Goal: Information Seeking & Learning: Learn about a topic

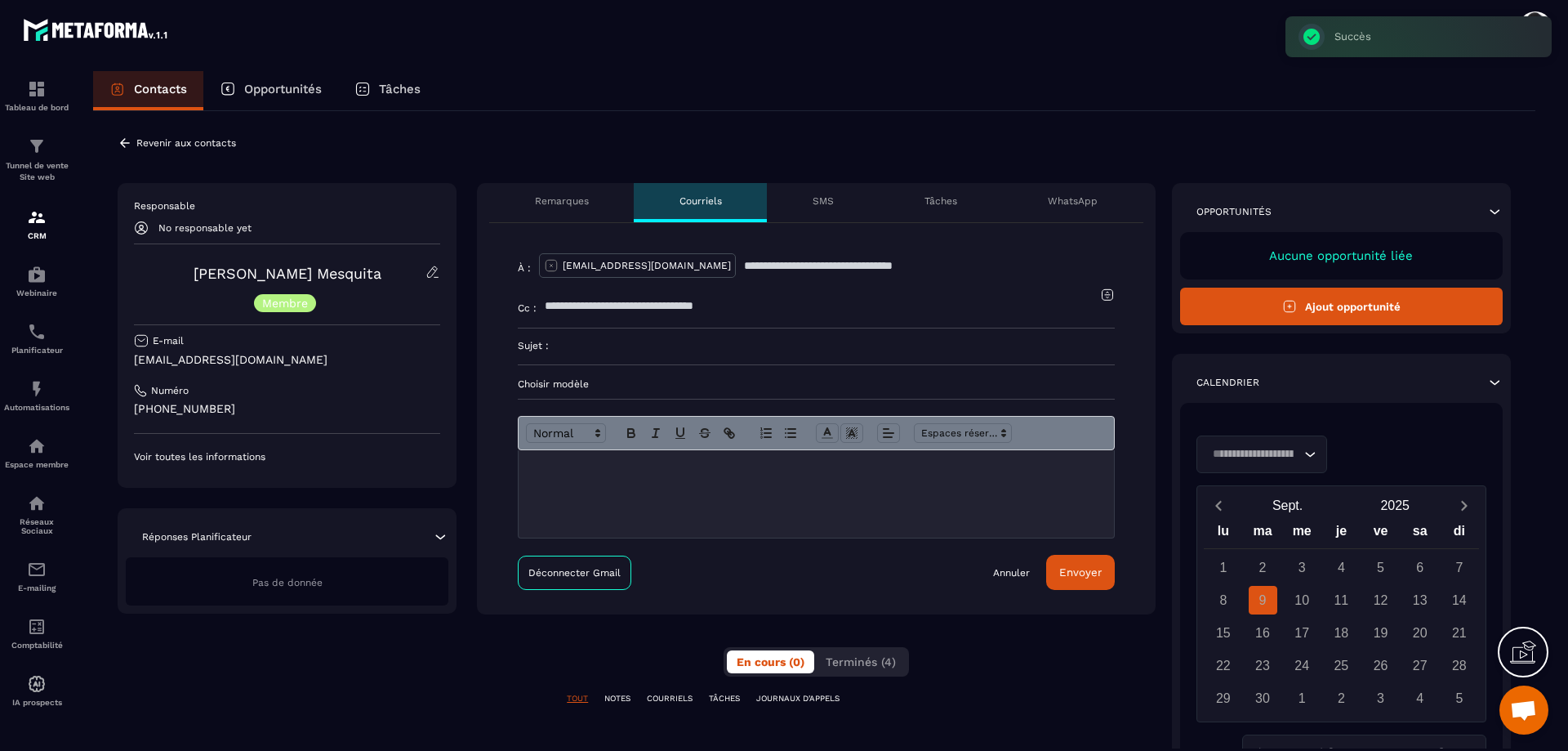
scroll to position [82, 0]
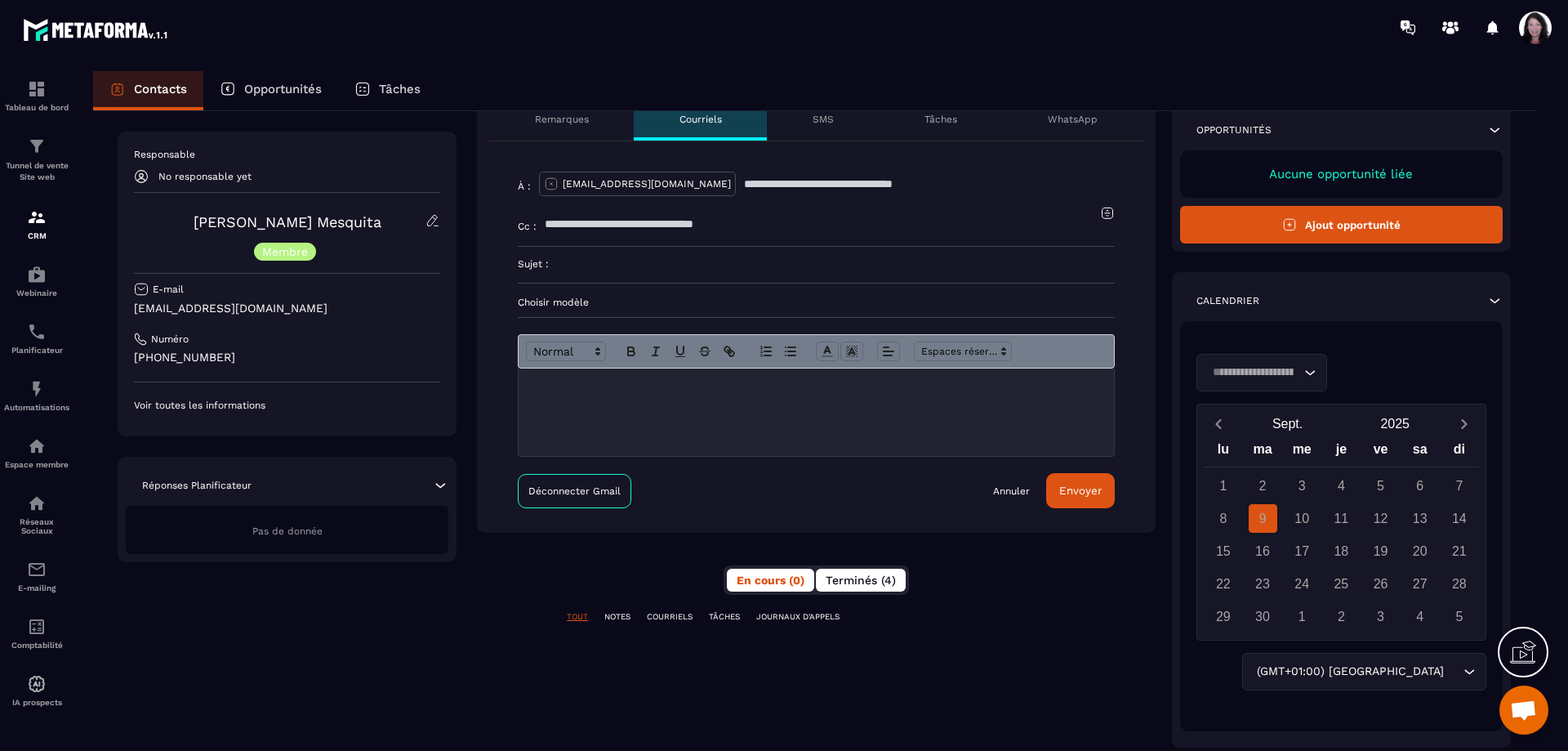
click at [864, 583] on span "Terminés (4)" at bounding box center [861, 580] width 70 height 13
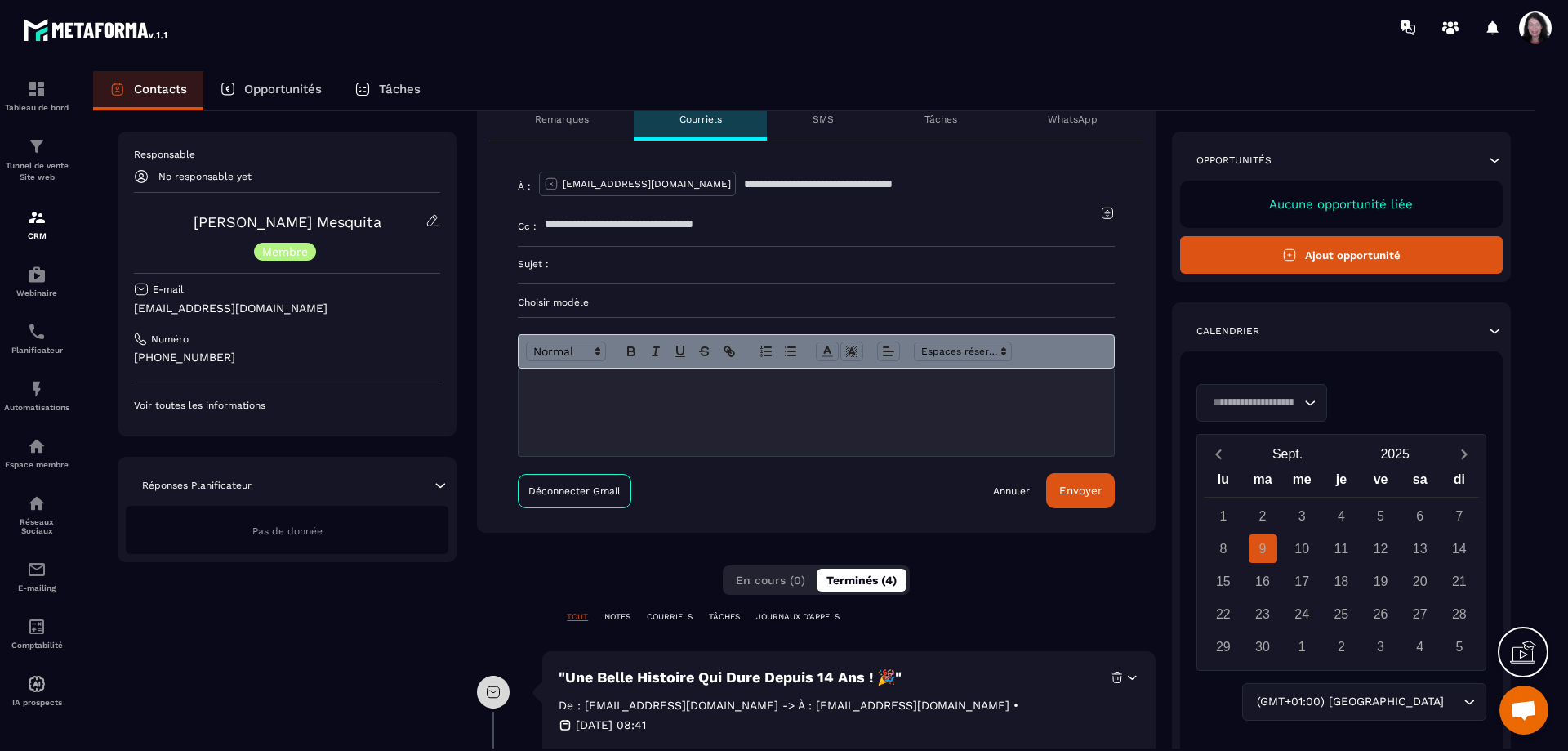
scroll to position [0, 0]
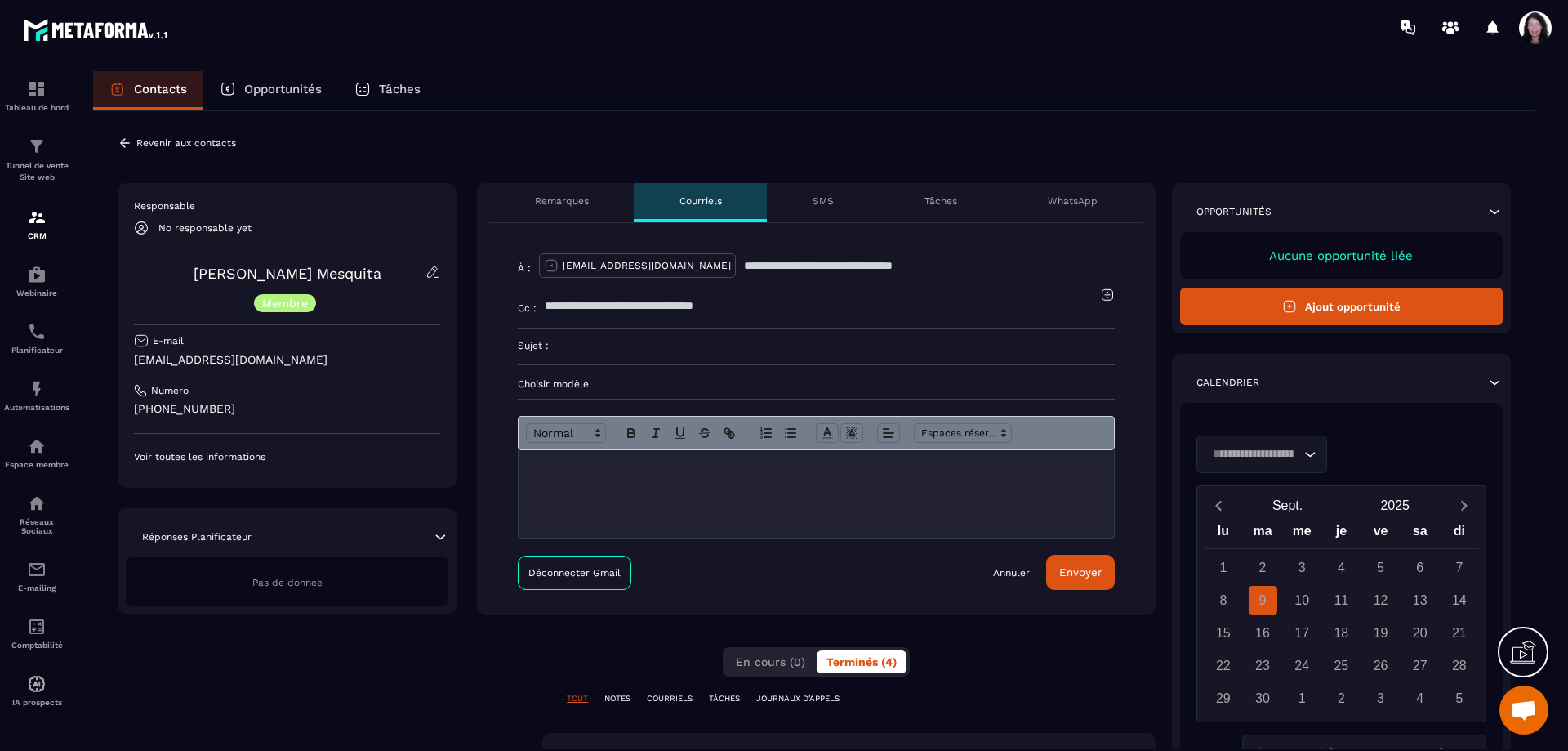
click at [679, 704] on p "COURRIELS" at bounding box center [670, 699] width 46 height 11
click at [556, 193] on div "Remarques" at bounding box center [561, 203] width 145 height 39
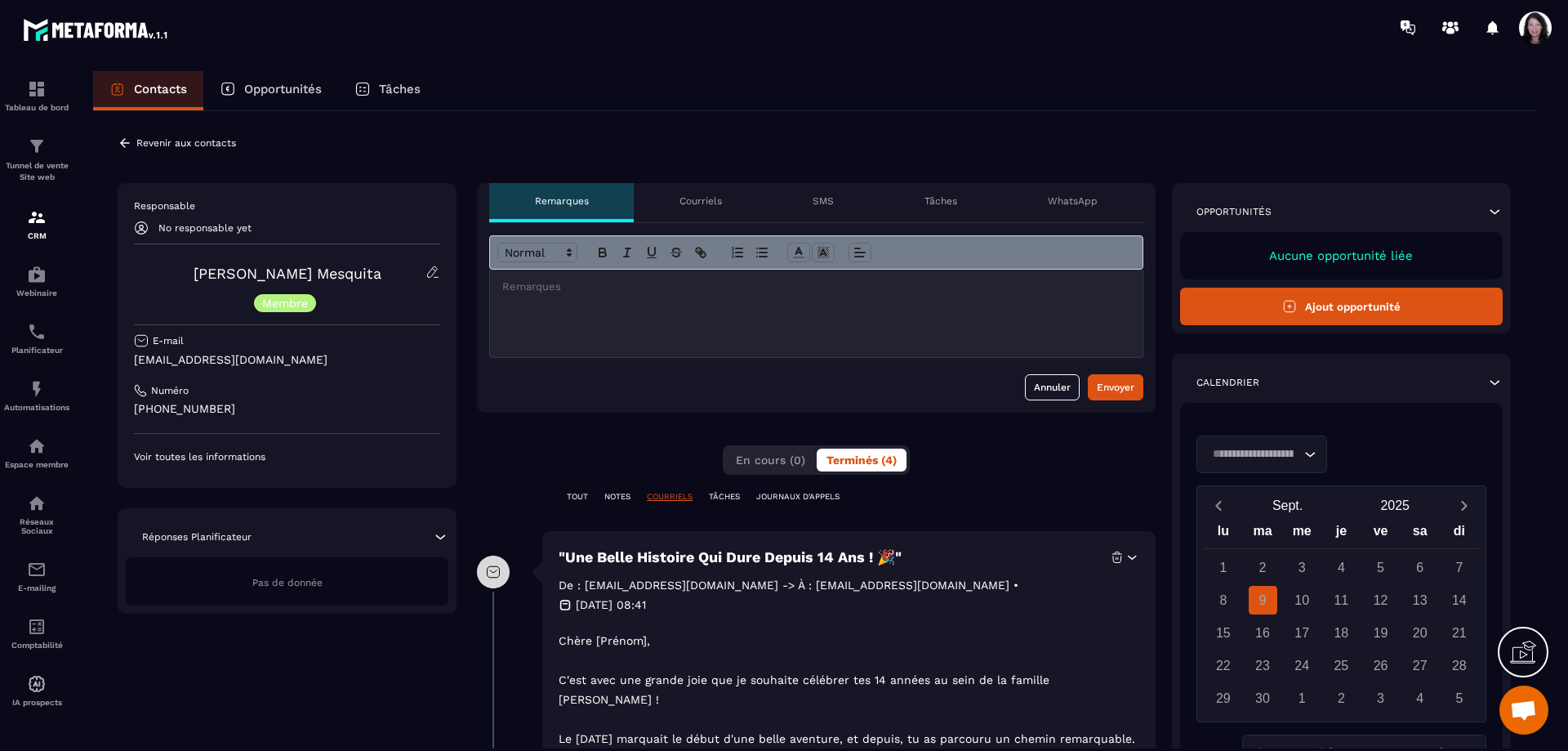
click at [726, 203] on div "Courriels" at bounding box center [700, 203] width 133 height 39
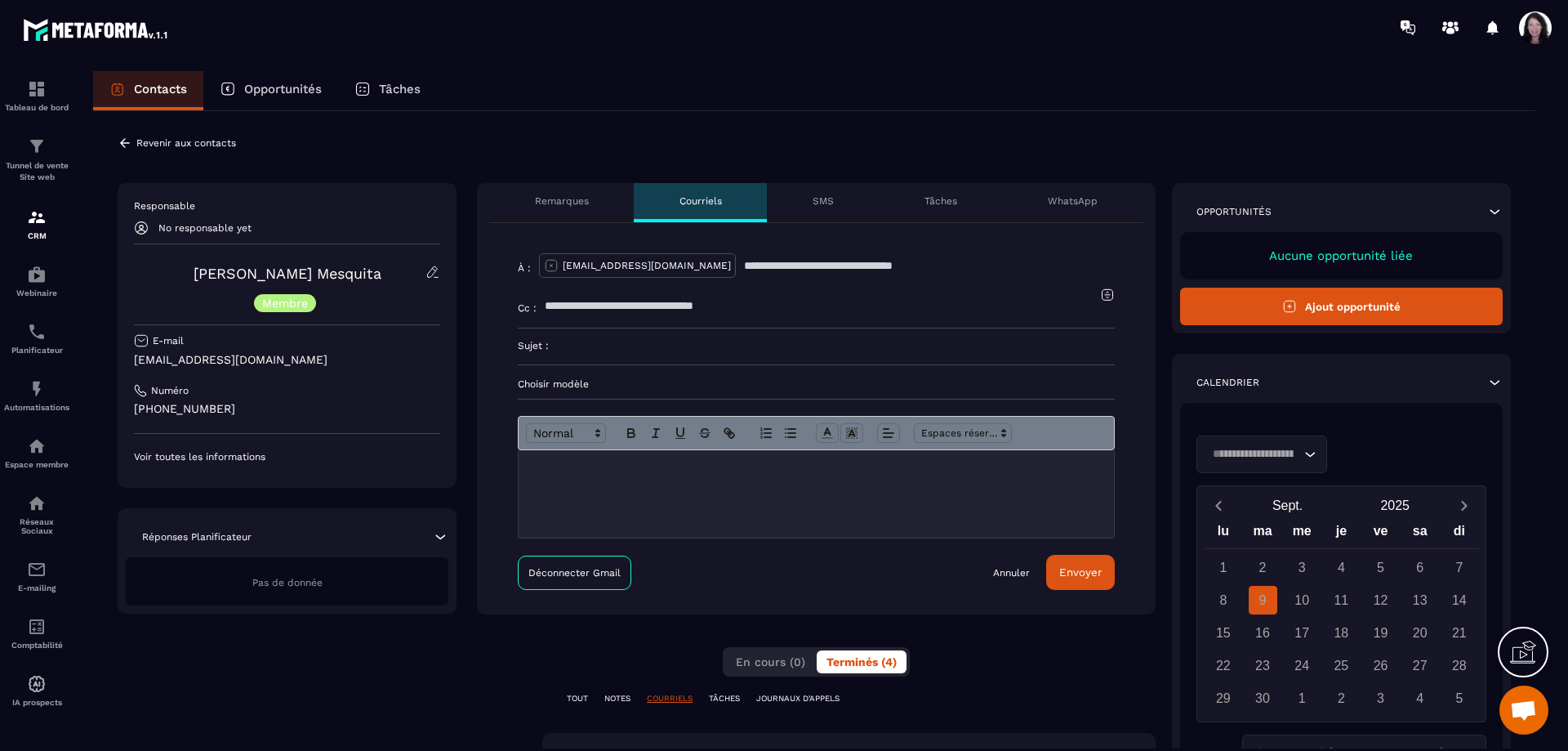
click at [579, 192] on div "Remarques" at bounding box center [561, 203] width 145 height 39
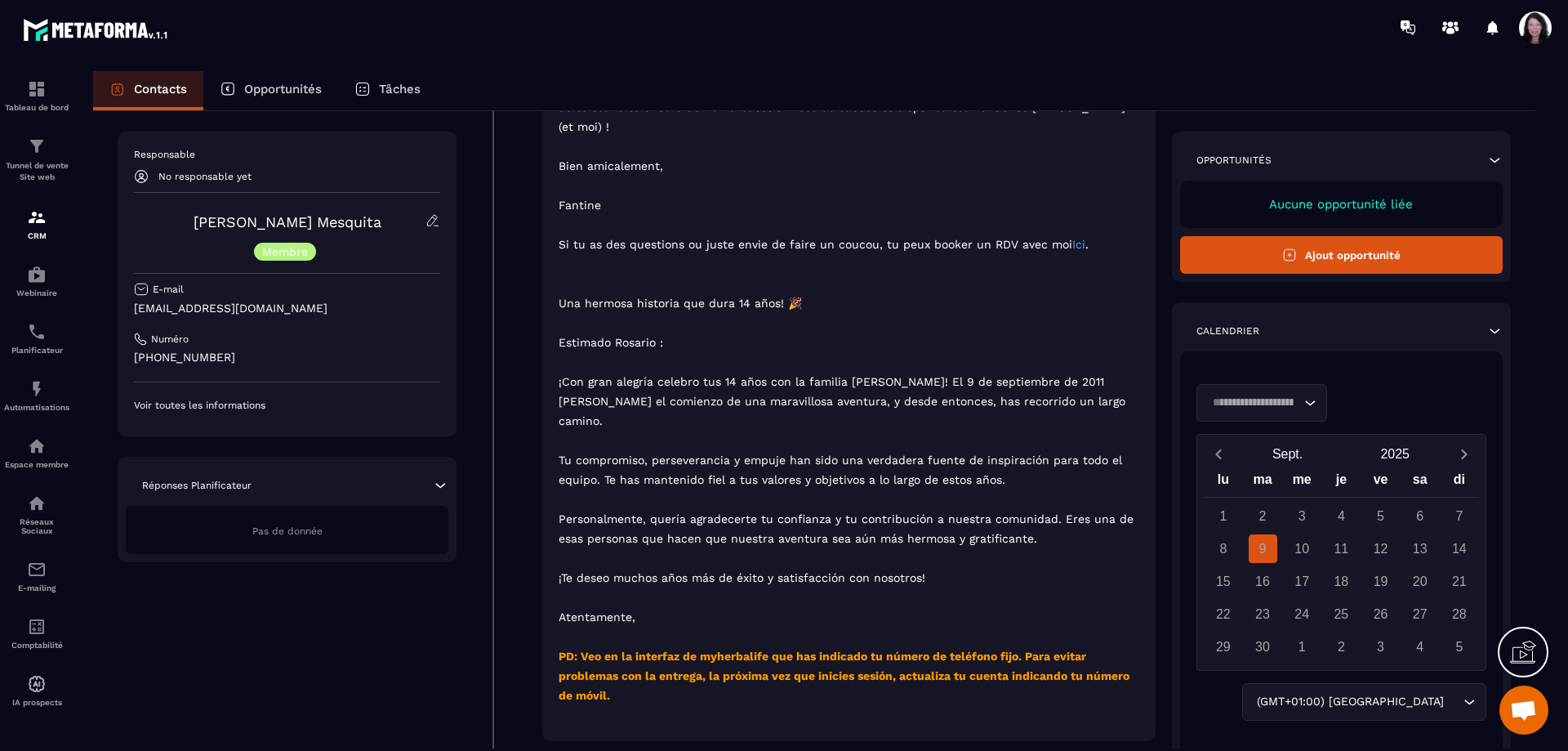
scroll to position [817, 0]
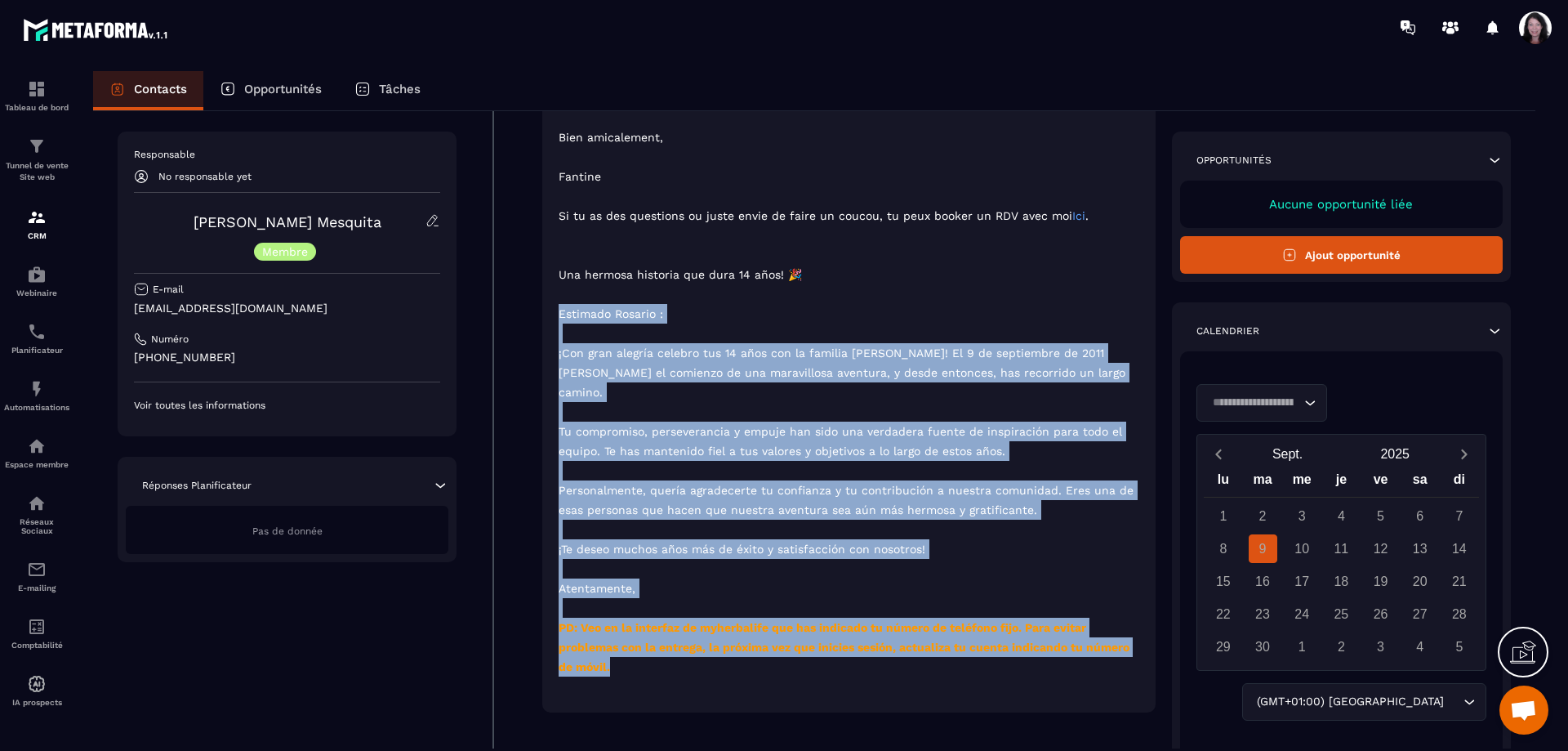
drag, startPoint x: 621, startPoint y: 631, endPoint x: 557, endPoint y: 288, distance: 348.9
click at [557, 288] on div ""Une belle histoire qui dure depuis 14 ans ! 🎉" De : [EMAIL_ADDRESS][DOMAIN_NAM…" at bounding box center [849, 213] width 614 height 999
copy p "[PERSON_NAME] : ¡Con gran alegría celebro tus 14 años con la familia [PERSON_NA…"
click at [963, 481] on p "Personalmente, quería agradecerte tu confianza y tu contribución a nuestra comu…" at bounding box center [849, 500] width 581 height 39
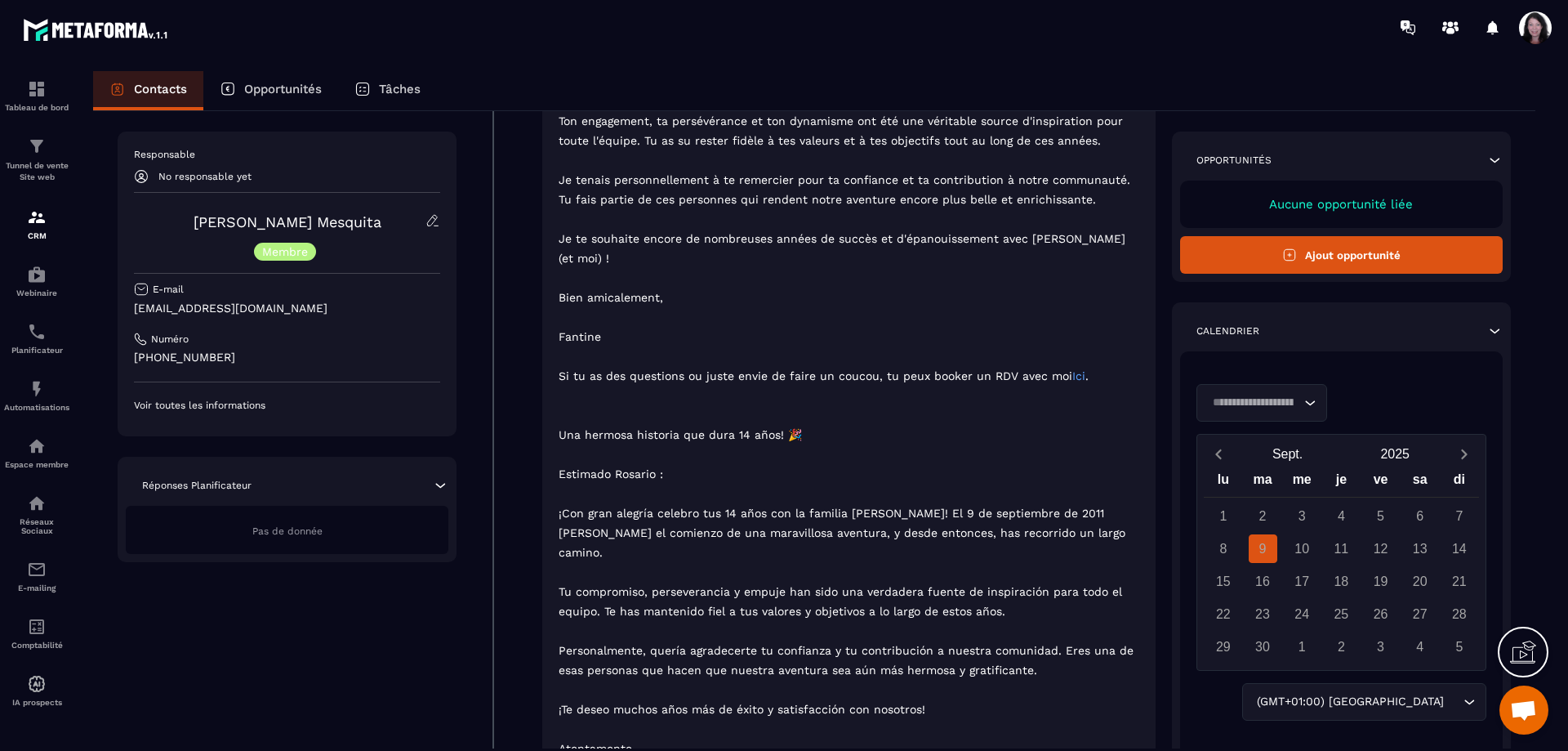
scroll to position [654, 0]
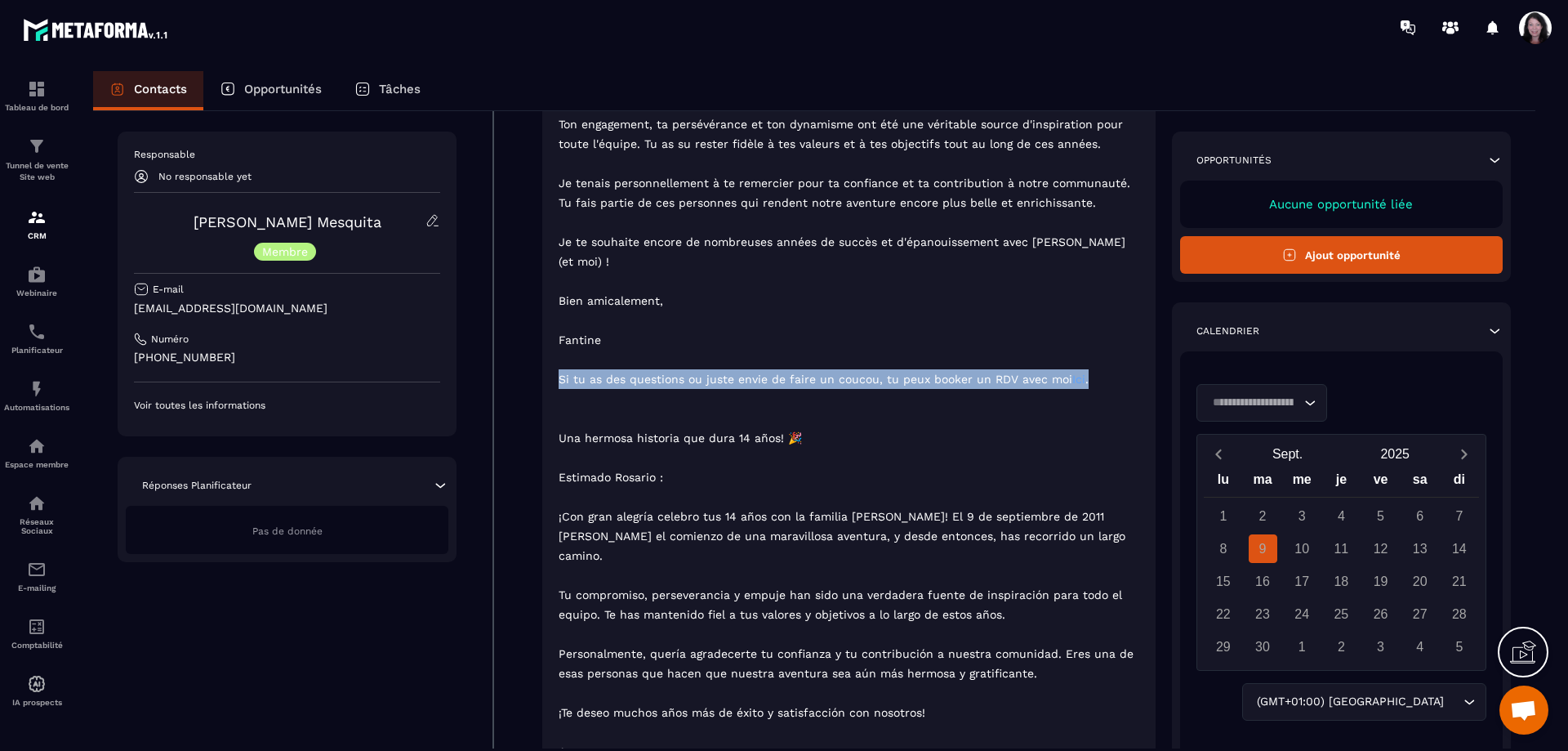
drag, startPoint x: 1097, startPoint y: 360, endPoint x: 561, endPoint y: 361, distance: 536.0
click at [561, 369] on p "Si tu as des questions ou juste envie de faire un coucou, tu peux booker un RDV…" at bounding box center [849, 379] width 581 height 20
copy p "Si tu as des questions ou juste envie de faire un coucou, tu peux booker un RDV…"
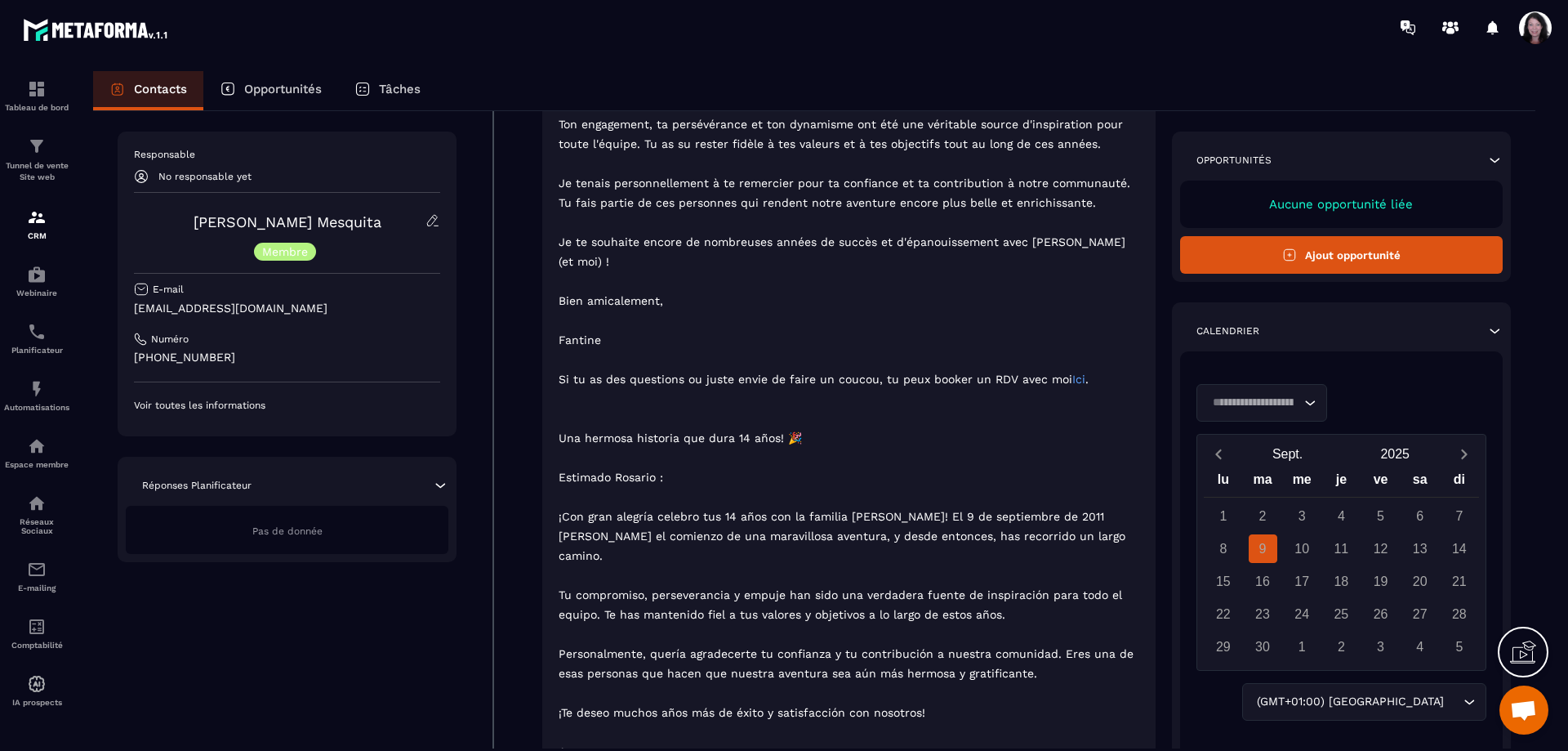
click at [829, 428] on p "Una hermosa historia que dura 14 años! 🎉" at bounding box center [849, 438] width 581 height 20
drag, startPoint x: 807, startPoint y: 420, endPoint x: 560, endPoint y: 421, distance: 247.0
click at [560, 428] on p "Una hermosa historia que dura 14 años! 🎉" at bounding box center [849, 438] width 581 height 20
copy p "Una hermosa historia que dura 14 años! 🎉"
